Goal: Transaction & Acquisition: Download file/media

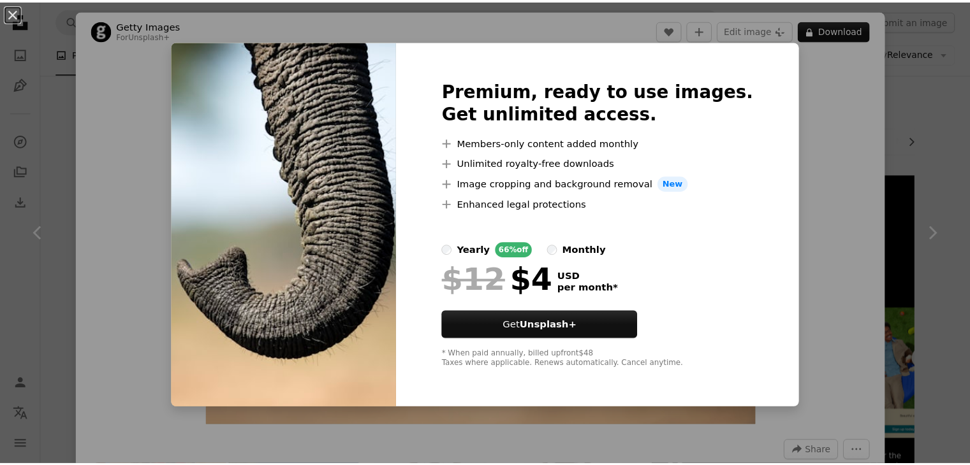
scroll to position [1084, 0]
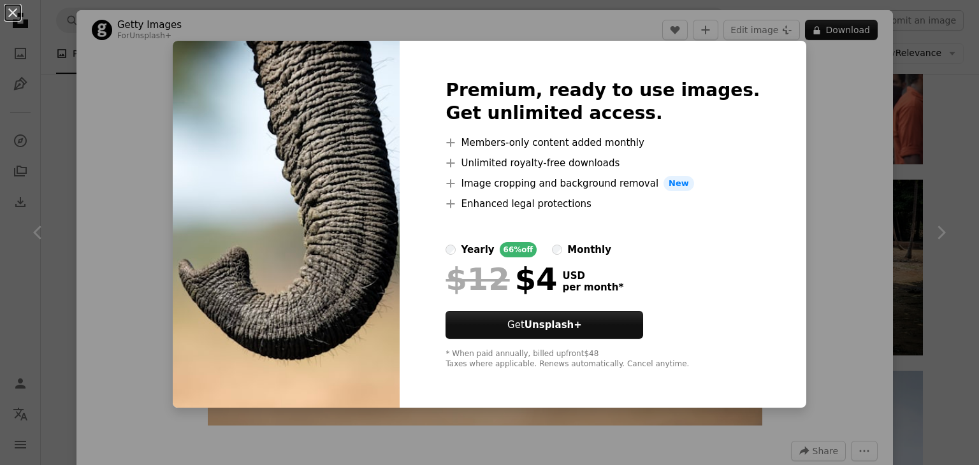
drag, startPoint x: 860, startPoint y: 122, endPoint x: 889, endPoint y: 128, distance: 29.4
click at [862, 122] on div "An X shape Premium, ready to use images. Get unlimited access. A plus sign Memb…" at bounding box center [489, 232] width 979 height 465
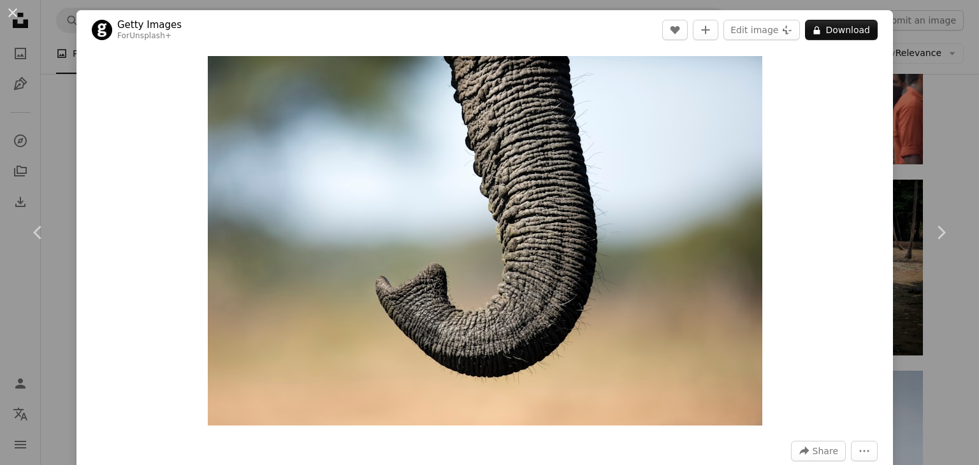
click at [900, 133] on div "An X shape Chevron left Chevron right Getty Images For Unsplash+ A heart A plus…" at bounding box center [489, 232] width 979 height 465
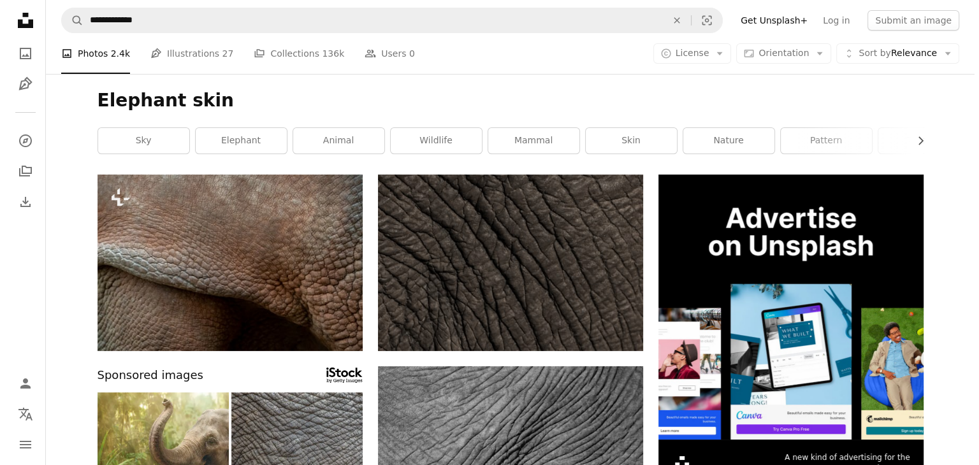
scroll to position [255, 0]
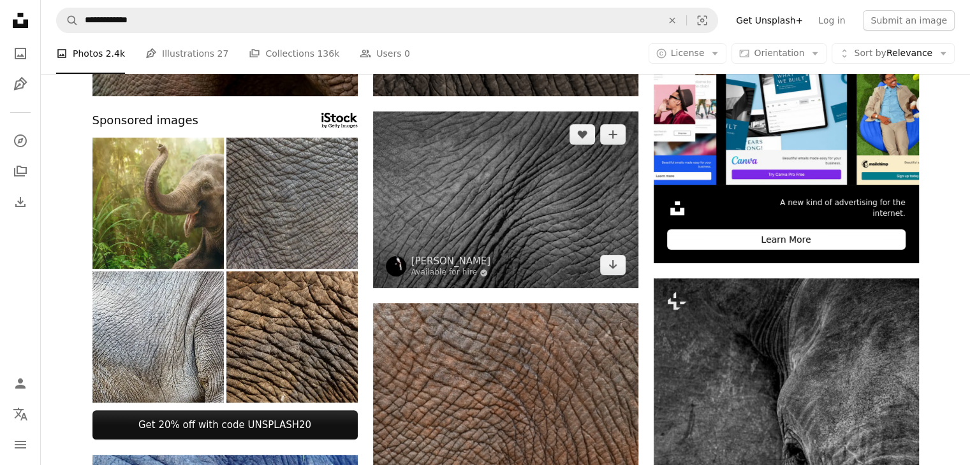
click at [511, 200] on img at bounding box center [505, 200] width 265 height 177
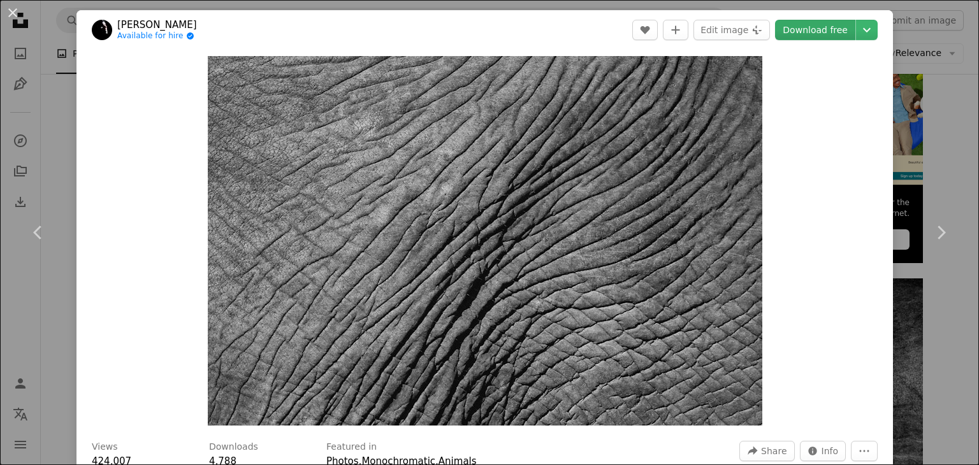
click at [821, 31] on link "Download free" at bounding box center [815, 30] width 80 height 20
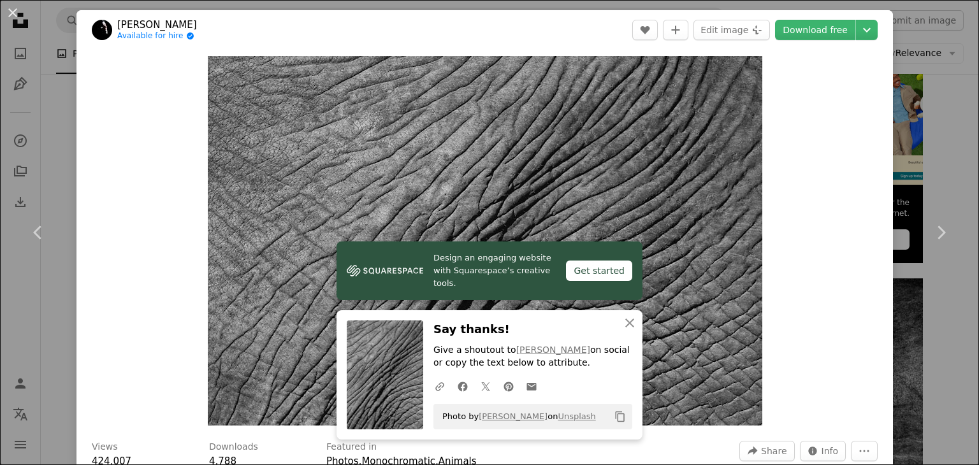
click at [946, 324] on div "An X shape Chevron left Chevron right [PERSON_NAME] Available for hire A checkm…" at bounding box center [489, 232] width 979 height 465
